Goal: Transaction & Acquisition: Purchase product/service

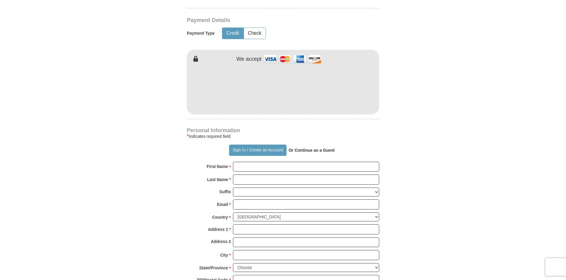
scroll to position [296, 0]
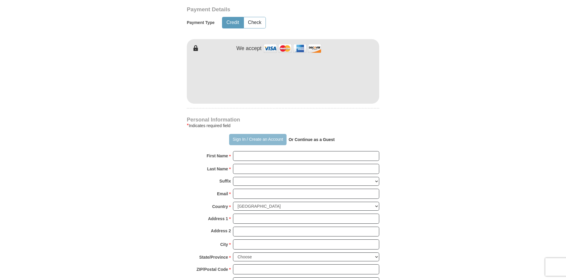
click at [256, 141] on button "Sign In / Create an Account" at bounding box center [257, 139] width 57 height 11
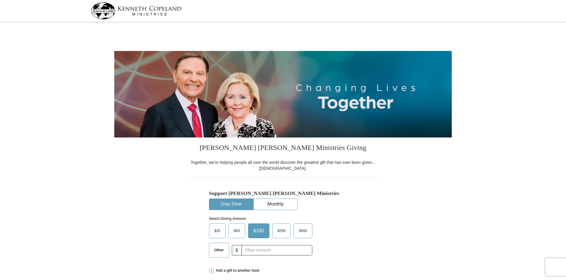
select select "MI"
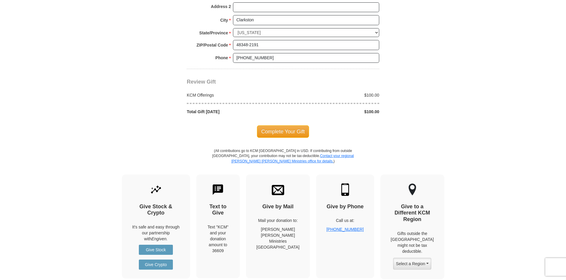
scroll to position [503, 0]
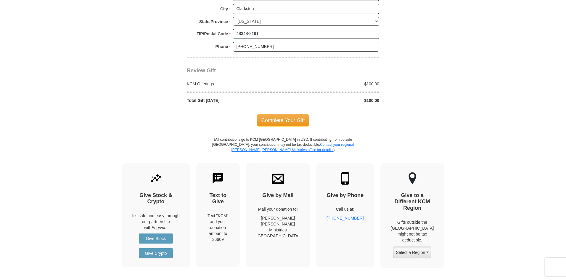
click at [284, 182] on img at bounding box center [278, 178] width 12 height 12
click at [223, 177] on img at bounding box center [218, 178] width 12 height 12
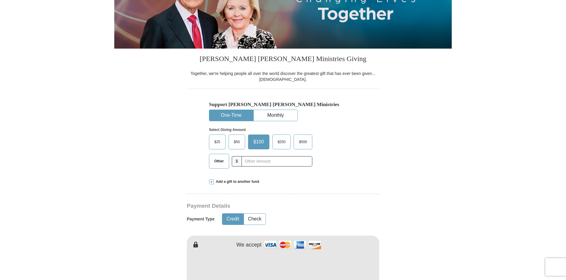
scroll to position [59, 0]
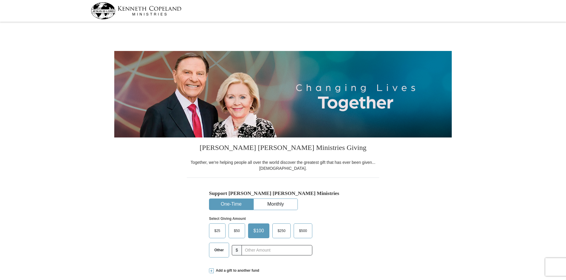
select select "MI"
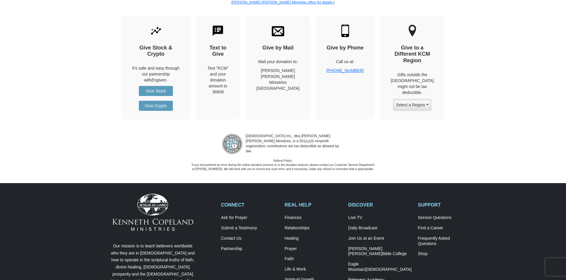
scroll to position [651, 0]
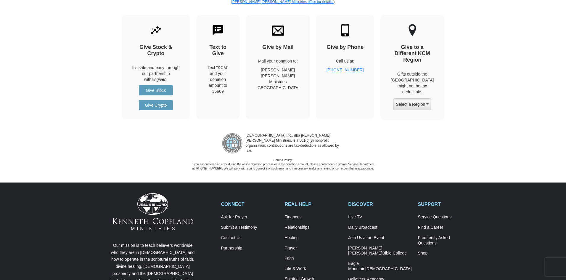
click at [235, 237] on link "Contact Us" at bounding box center [249, 237] width 57 height 5
